Goal: Find specific page/section: Find specific page/section

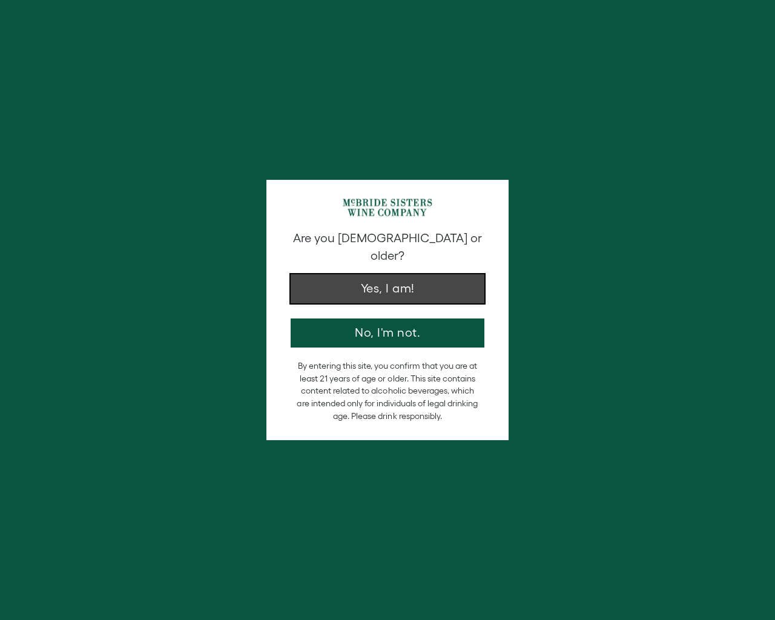
click at [400, 277] on button "Yes, I am!" at bounding box center [388, 288] width 194 height 29
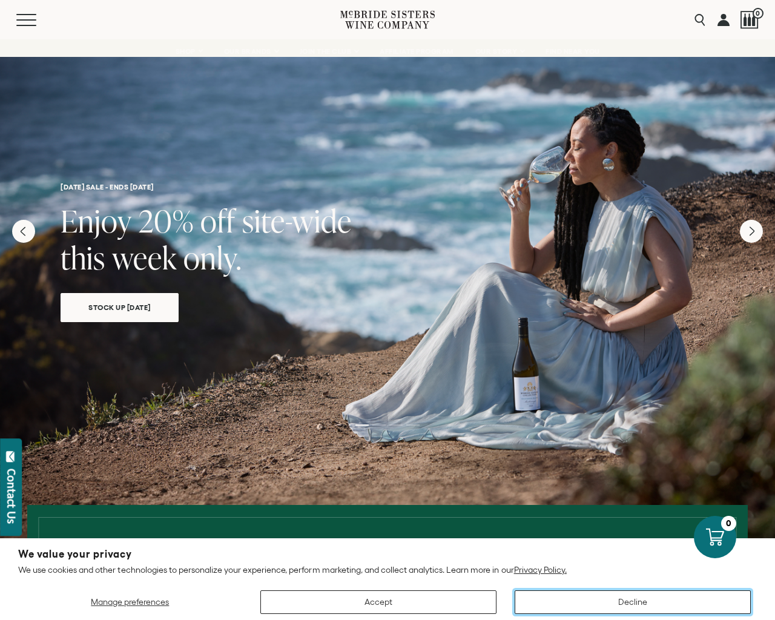
click at [641, 603] on button "Decline" at bounding box center [633, 602] width 236 height 24
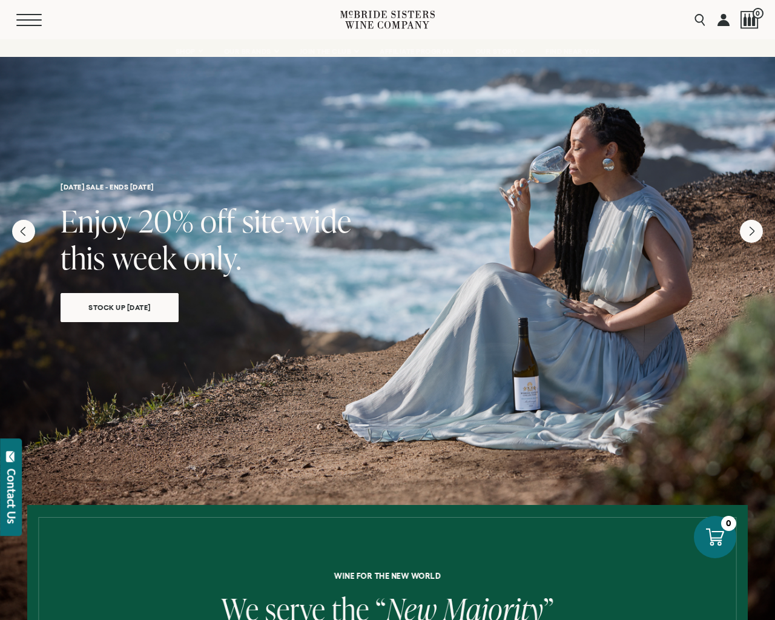
click at [31, 19] on span "Mobile Menu Trigger" at bounding box center [28, 19] width 25 height 1
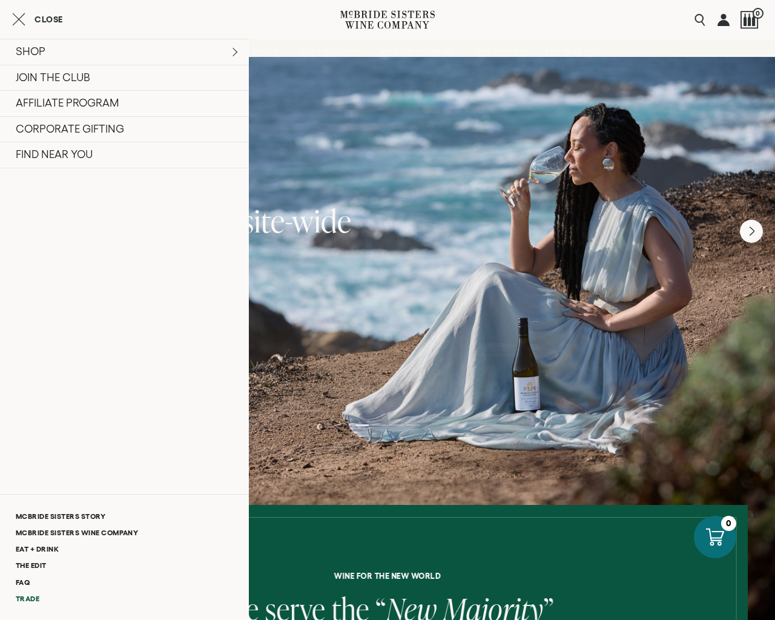
click at [20, 599] on link "Trade" at bounding box center [124, 598] width 249 height 16
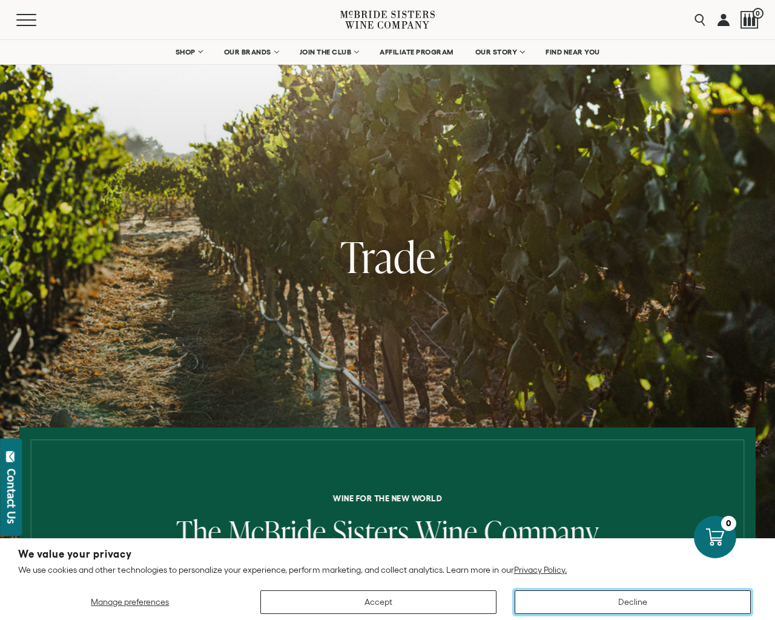
click at [643, 602] on button "Decline" at bounding box center [633, 602] width 236 height 24
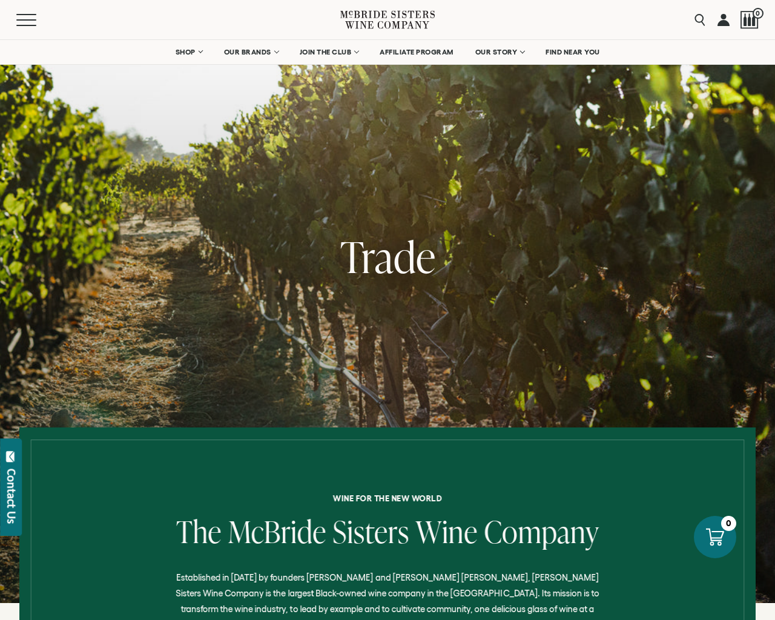
scroll to position [465, 0]
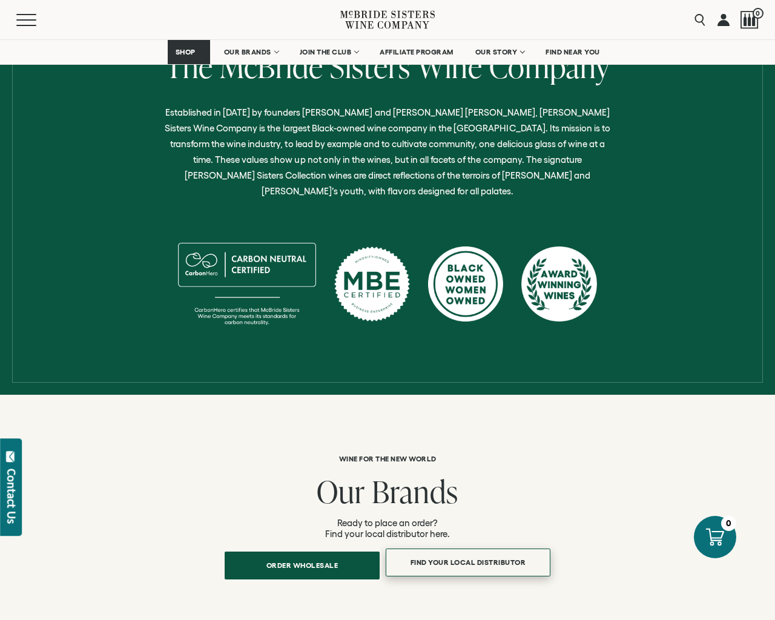
click at [502, 550] on span "Find Your Local Distributor" at bounding box center [468, 562] width 158 height 24
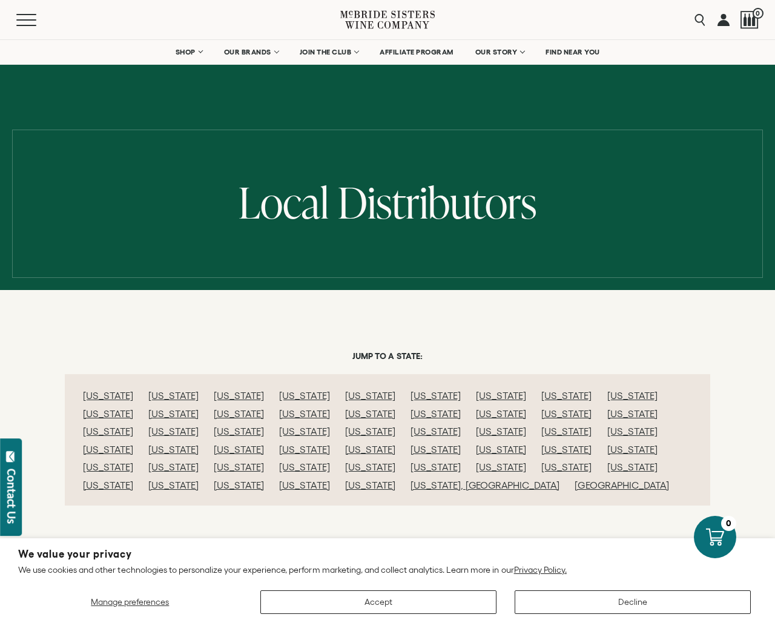
click at [345, 395] on link "California" at bounding box center [370, 395] width 50 height 11
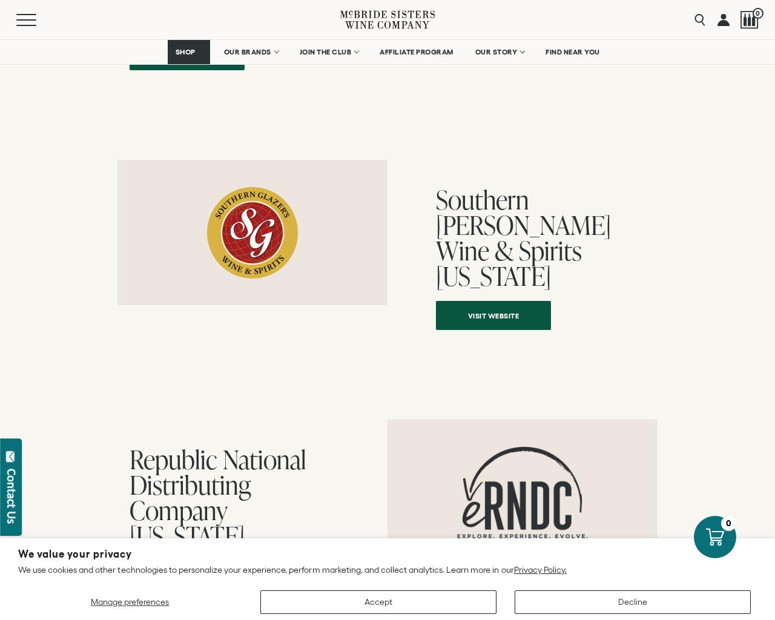
scroll to position [1470, 0]
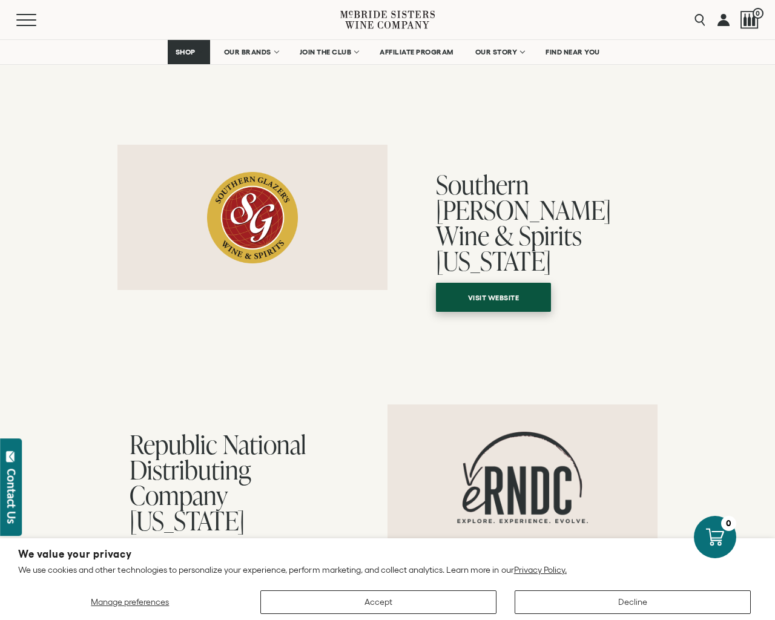
click at [491, 286] on span "Visit Website" at bounding box center [494, 298] width 94 height 24
